Goal: Complete application form

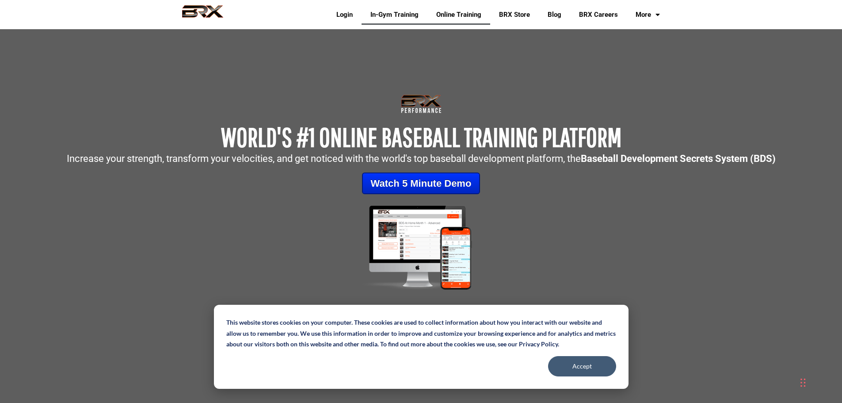
click at [403, 15] on link "In-Gym Training" at bounding box center [395, 14] width 66 height 20
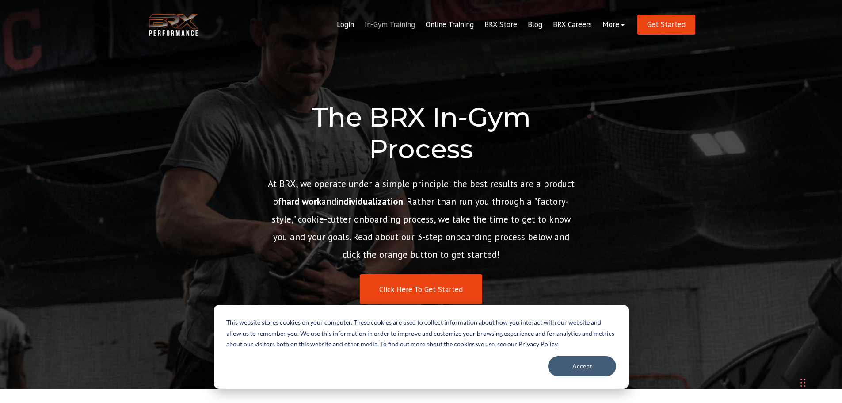
click at [387, 23] on link "In-Gym Training" at bounding box center [389, 24] width 61 height 21
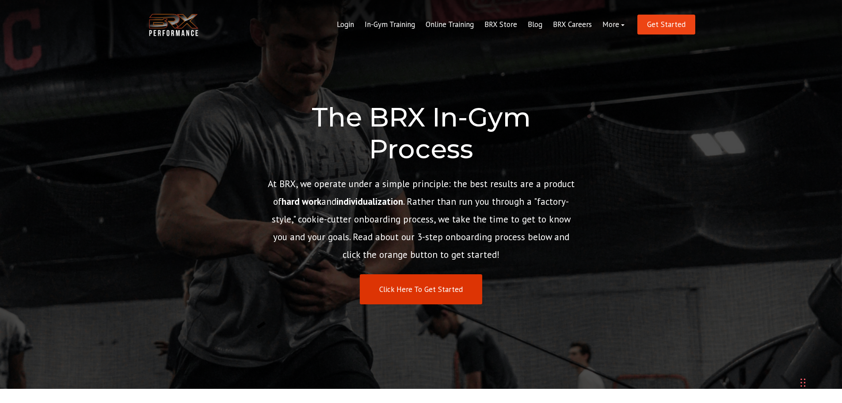
click at [406, 286] on link "Click Here To Get Started" at bounding box center [421, 289] width 122 height 31
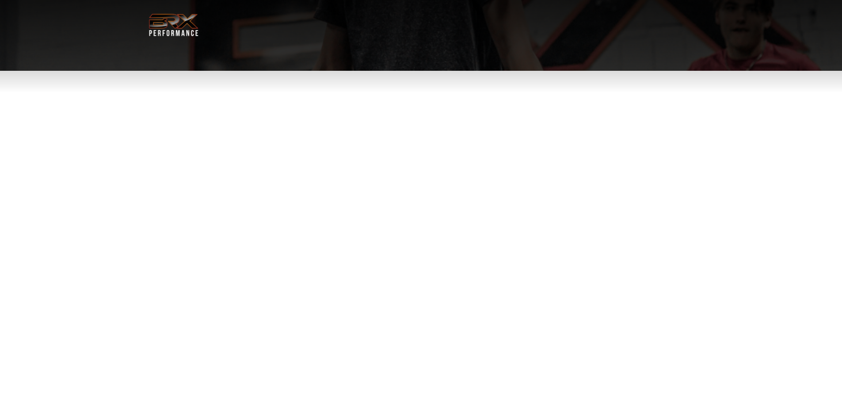
select select "**"
